Goal: Transaction & Acquisition: Purchase product/service

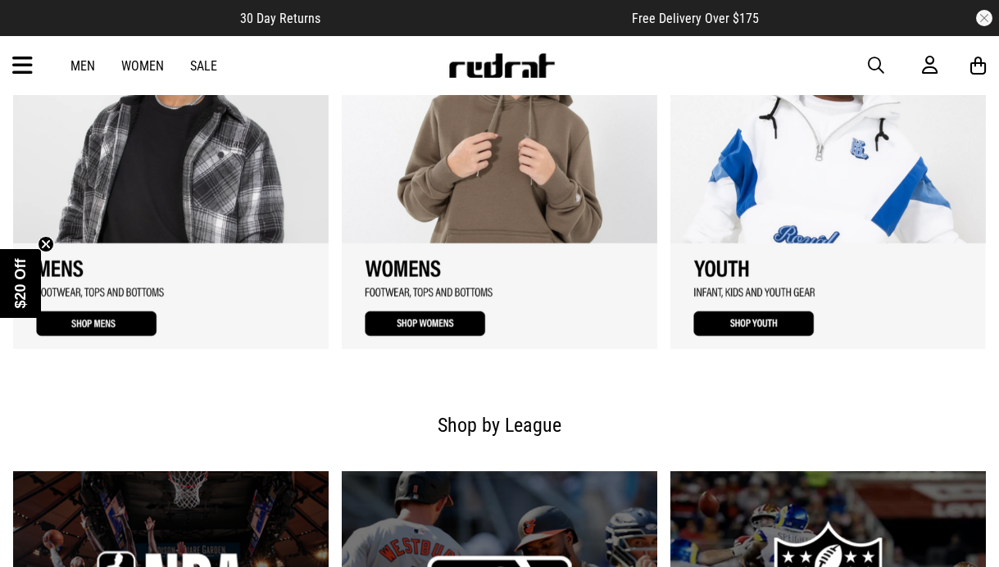
scroll to position [1487, 0]
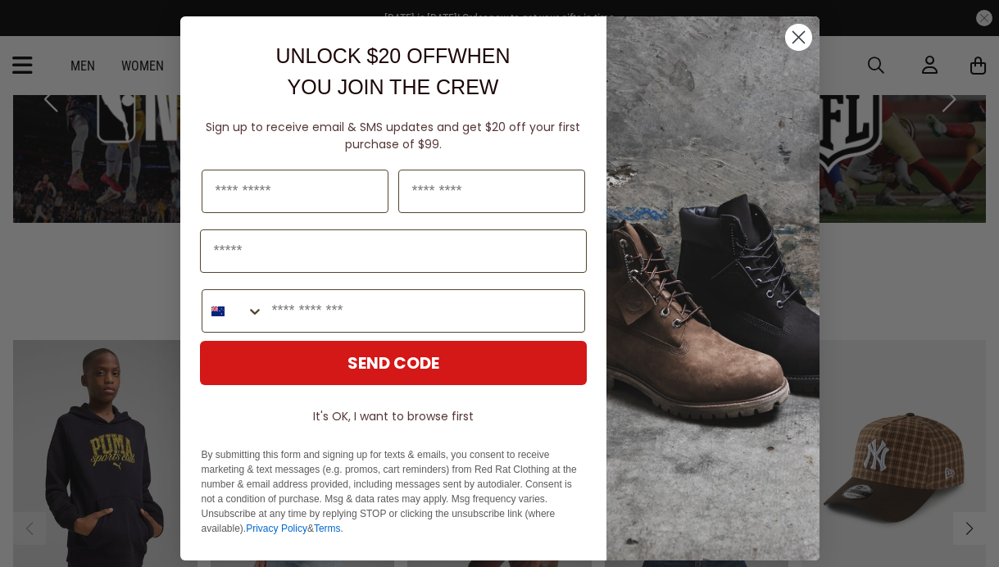
click at [792, 40] on icon "Close dialog" at bounding box center [797, 37] width 11 height 11
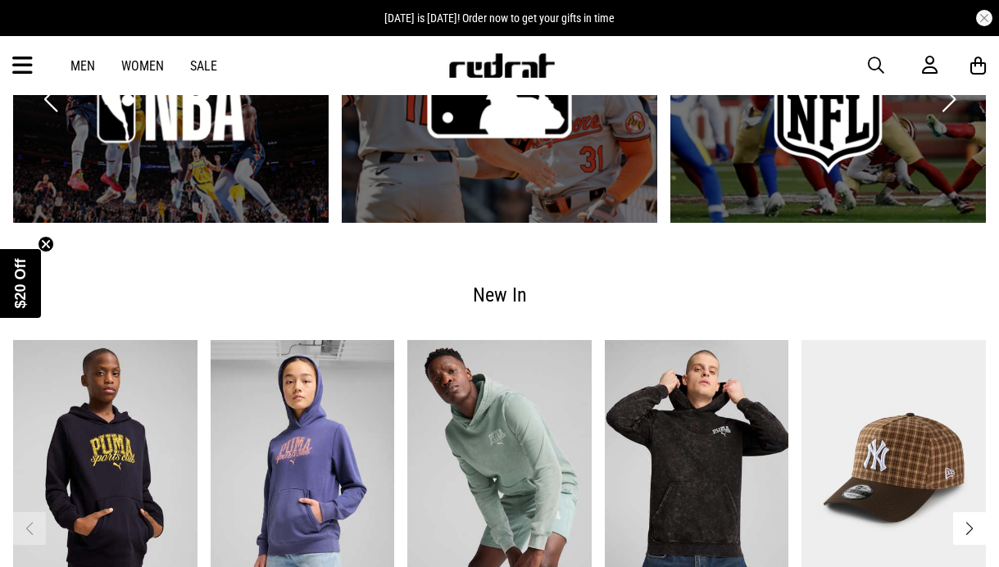
click at [83, 61] on link "Men" at bounding box center [82, 66] width 25 height 16
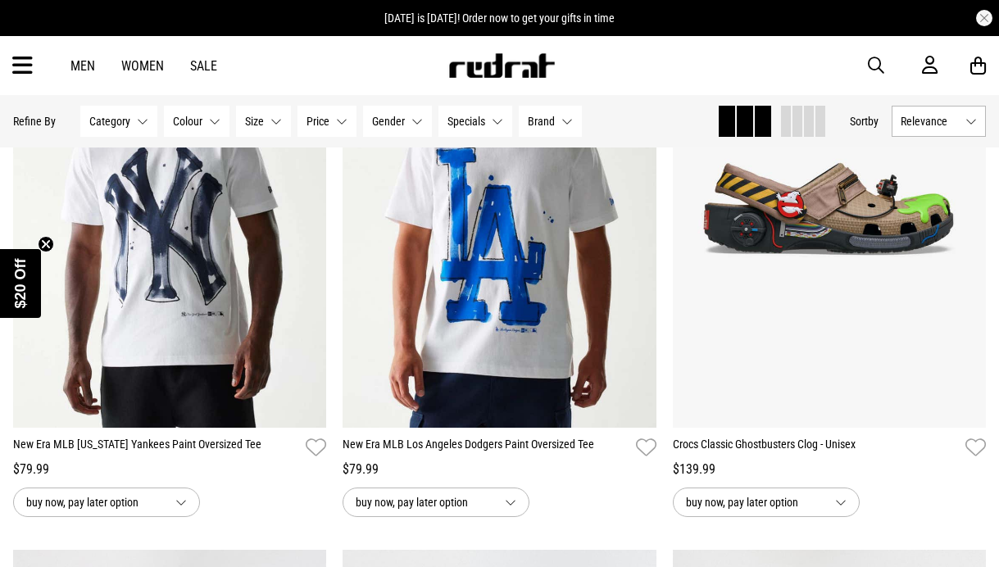
scroll to position [2479, 0]
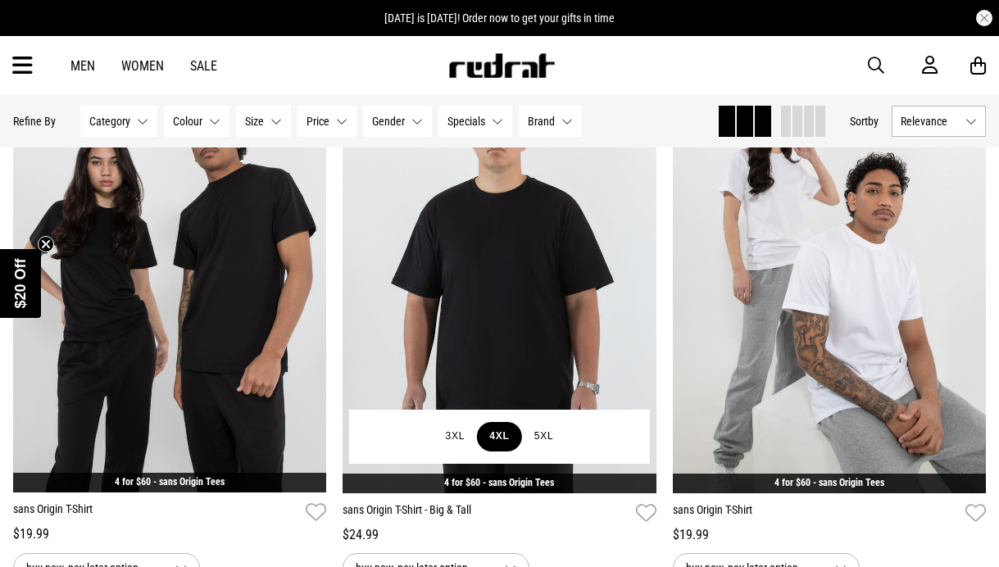
click at [499, 438] on button "4XL" at bounding box center [499, 436] width 44 height 29
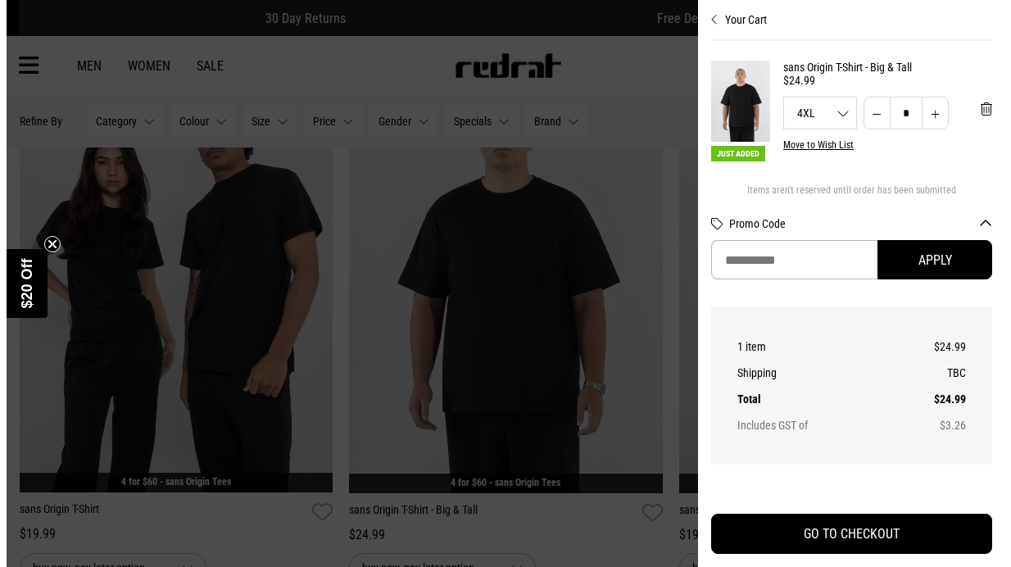
scroll to position [2501, 0]
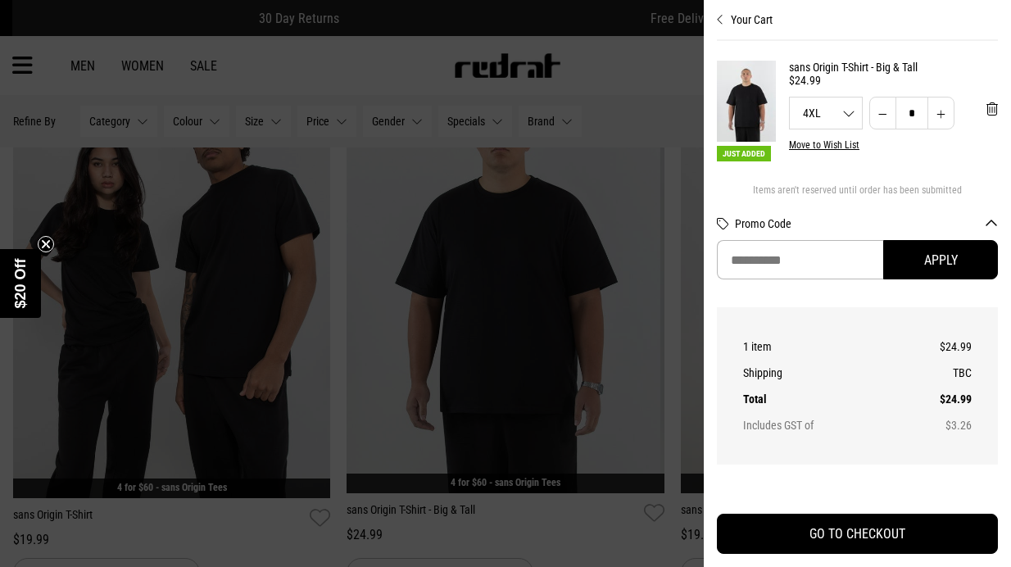
click at [931, 113] on button "Increase quantity" at bounding box center [941, 113] width 27 height 33
type input "*"
click at [674, 371] on div at bounding box center [505, 283] width 1011 height 567
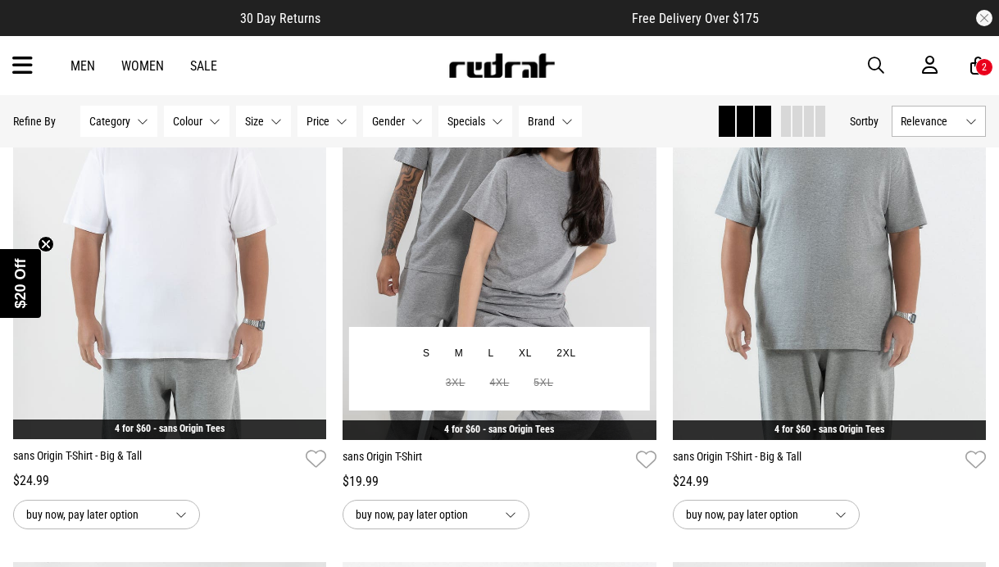
scroll to position [3090, 0]
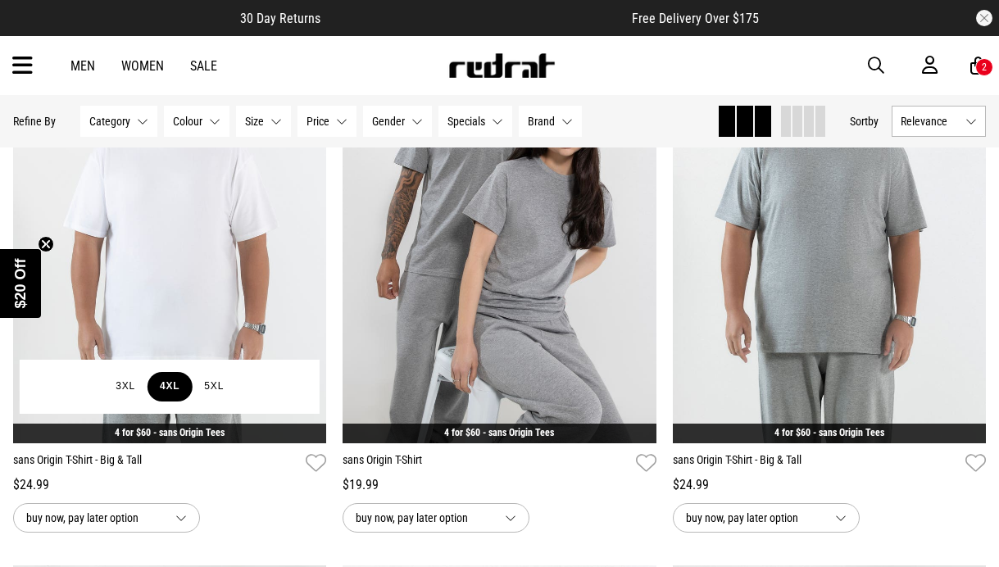
click at [170, 392] on button "4XL" at bounding box center [169, 386] width 44 height 29
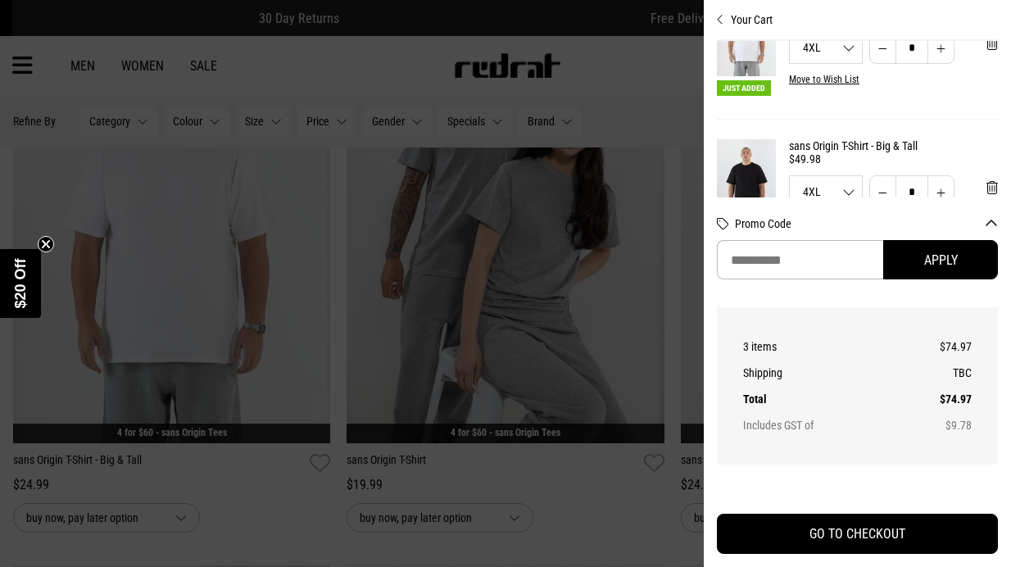
scroll to position [0, 0]
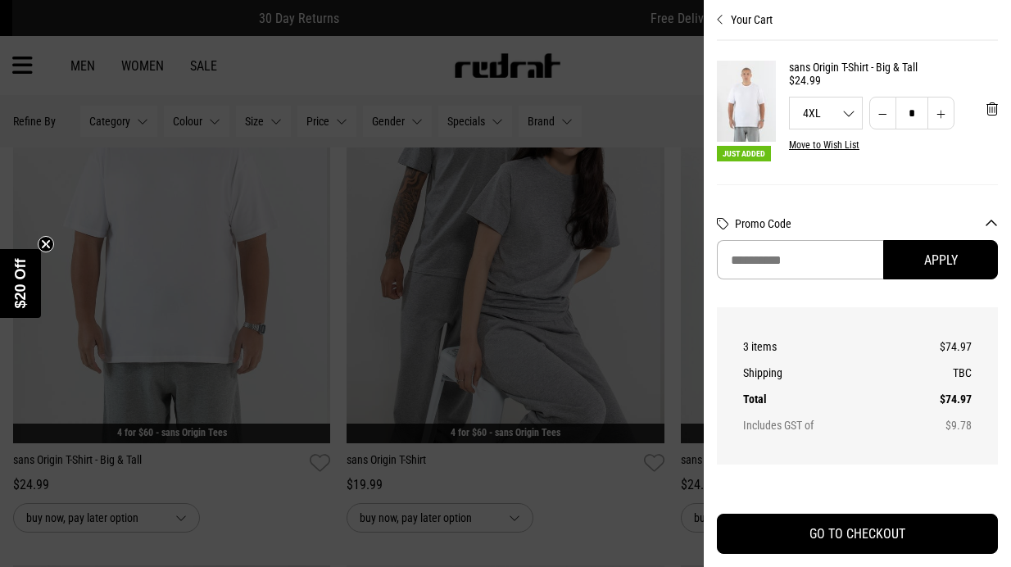
click at [672, 392] on div at bounding box center [505, 283] width 1011 height 567
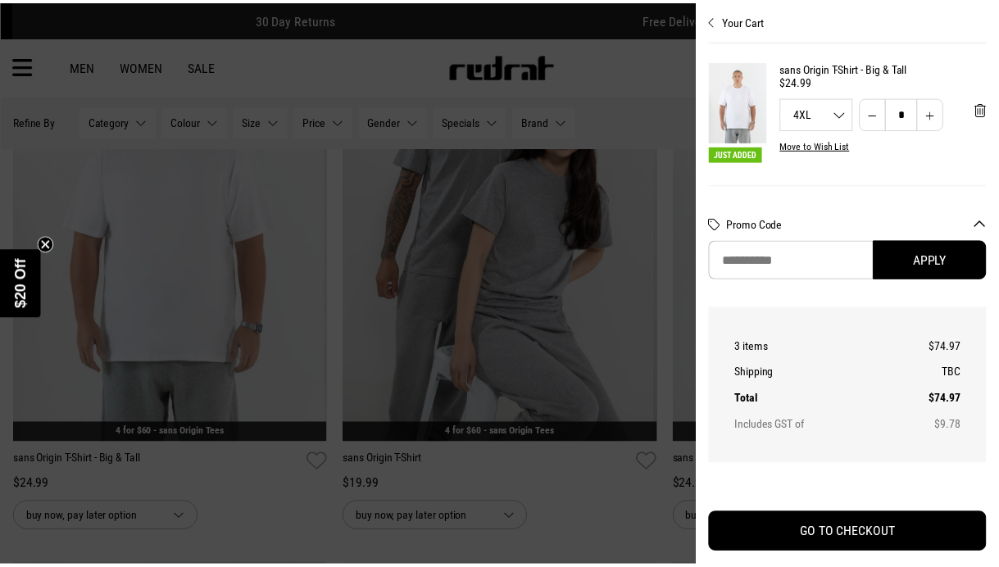
scroll to position [3090, 0]
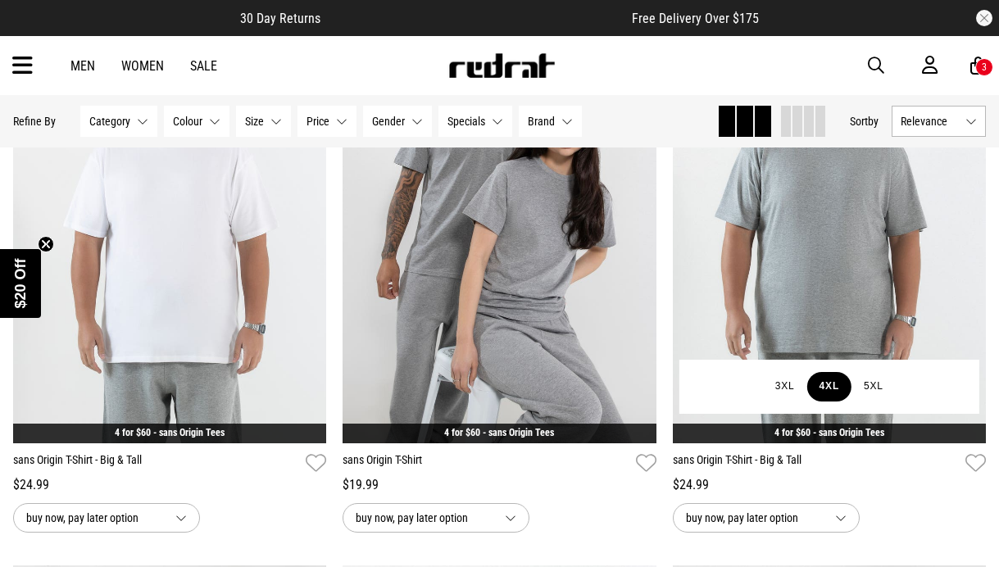
click at [830, 399] on button "4XL" at bounding box center [829, 386] width 44 height 29
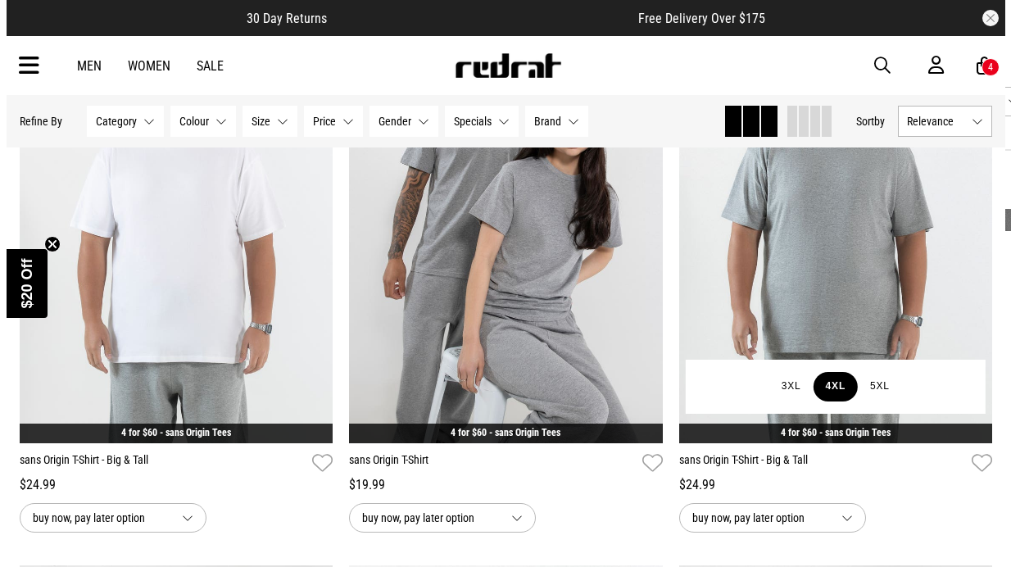
scroll to position [3117, 0]
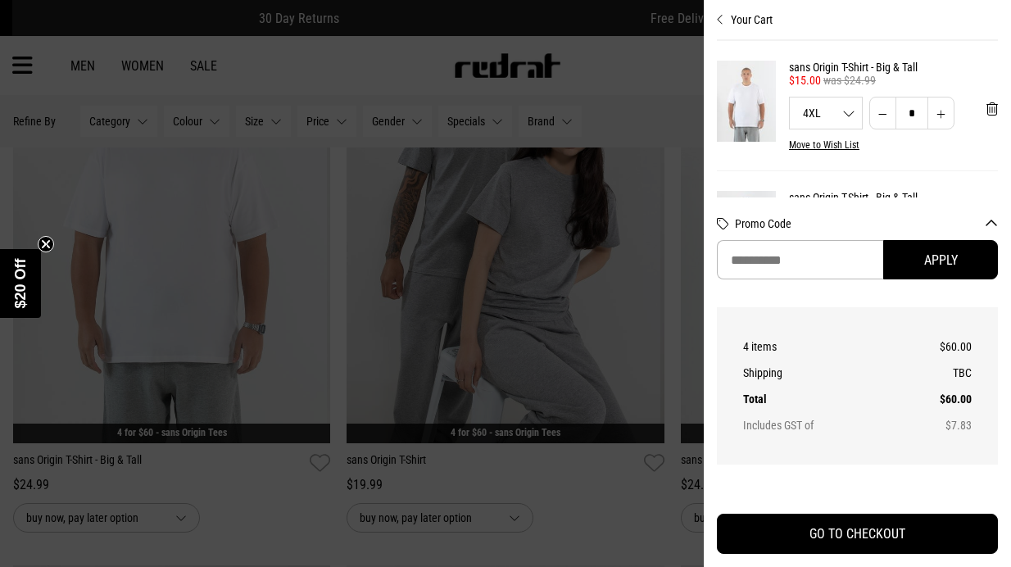
click at [590, 495] on div at bounding box center [505, 283] width 1011 height 567
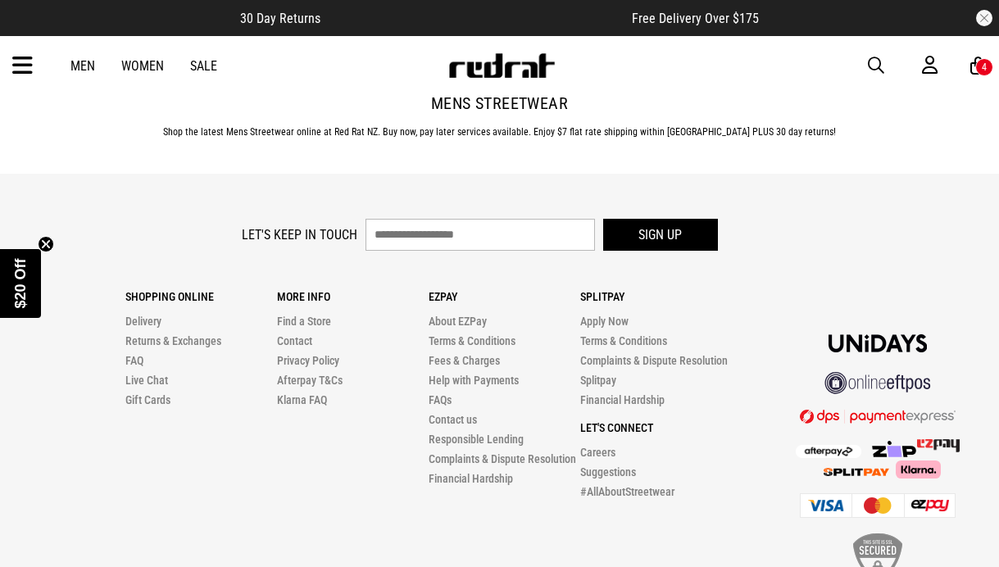
scroll to position [4965, 0]
